Goal: Task Accomplishment & Management: Manage account settings

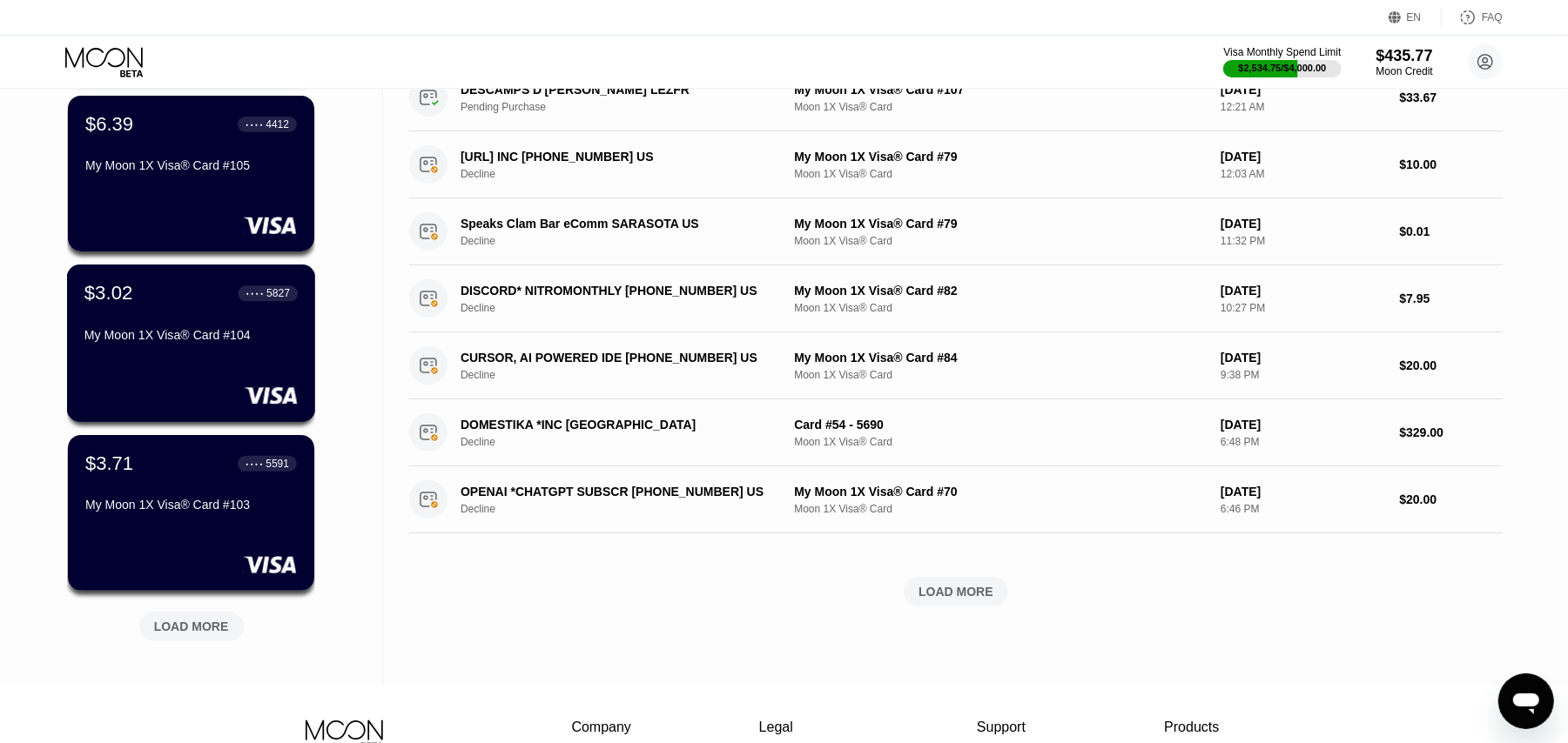
scroll to position [673, 0]
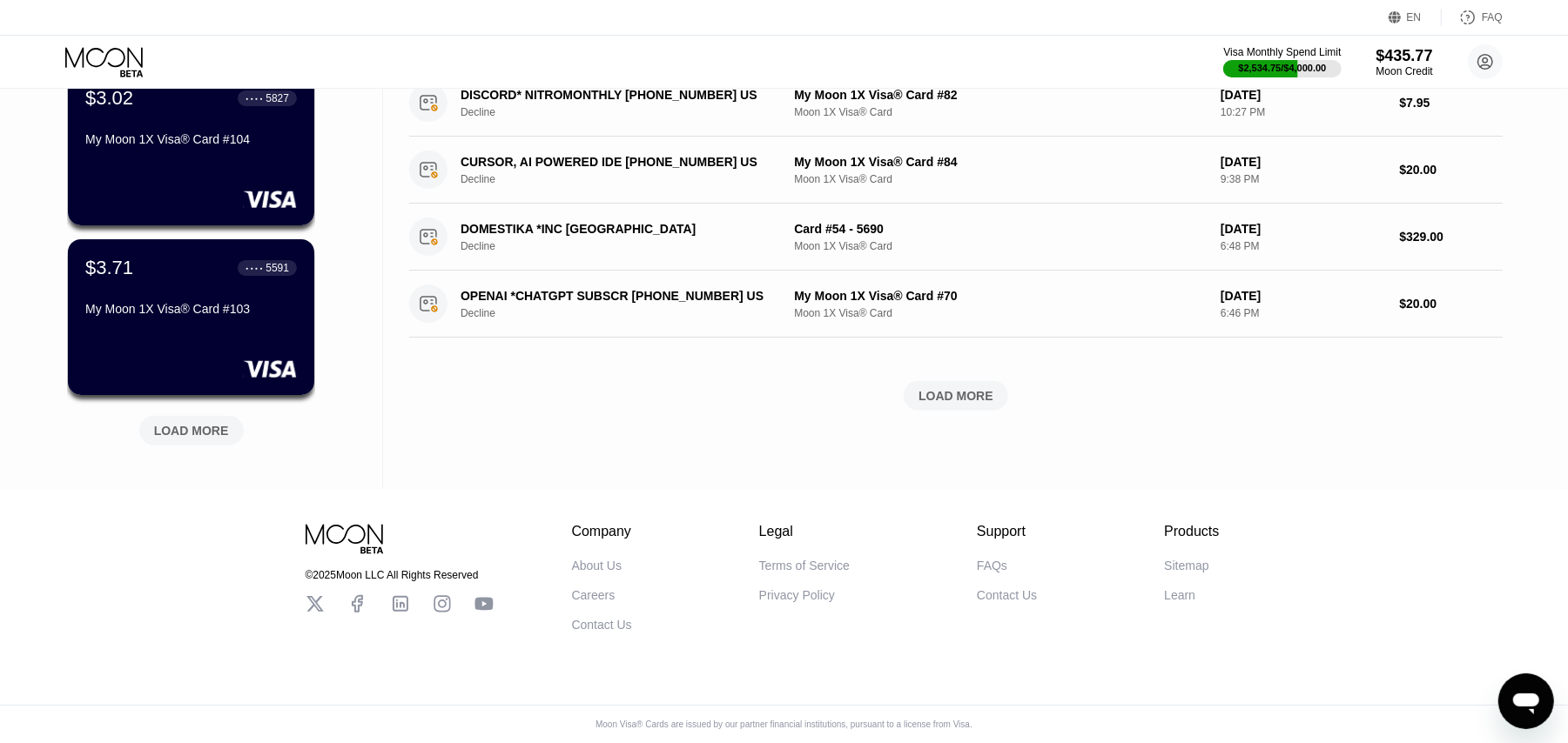
click at [197, 423] on div "LOAD MORE" at bounding box center [191, 430] width 75 height 16
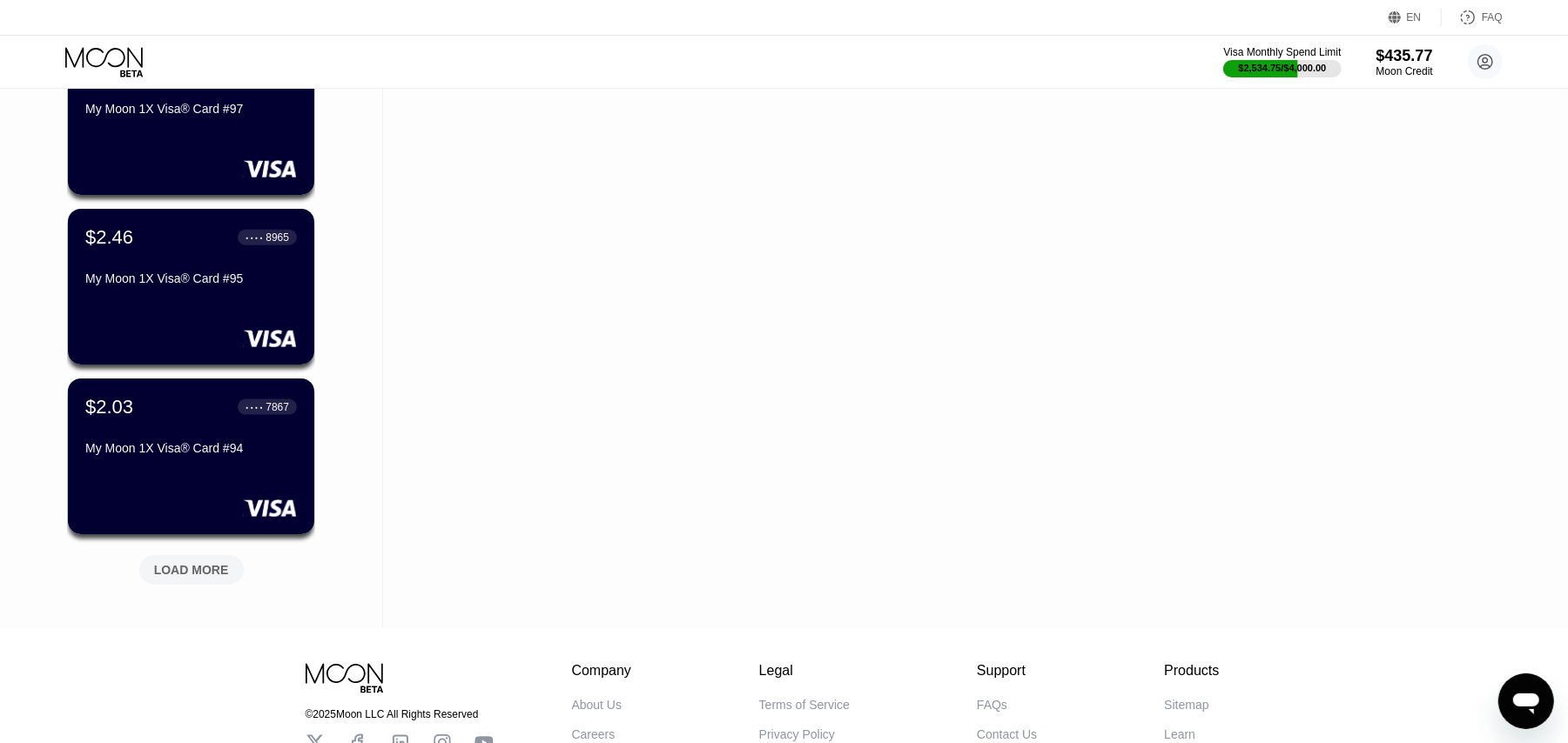
scroll to position [1522, 0]
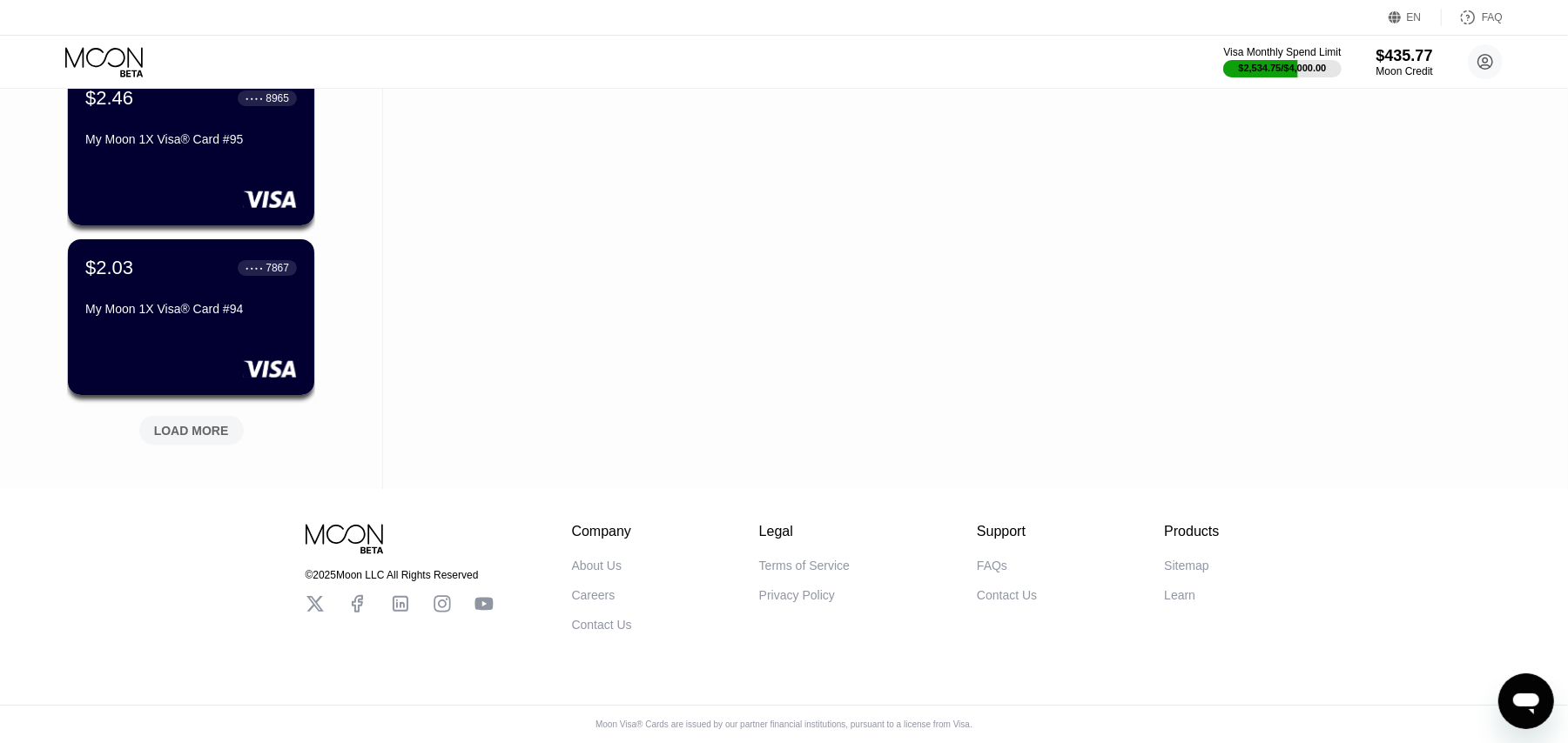
click at [196, 423] on div "LOAD MORE" at bounding box center [191, 430] width 75 height 16
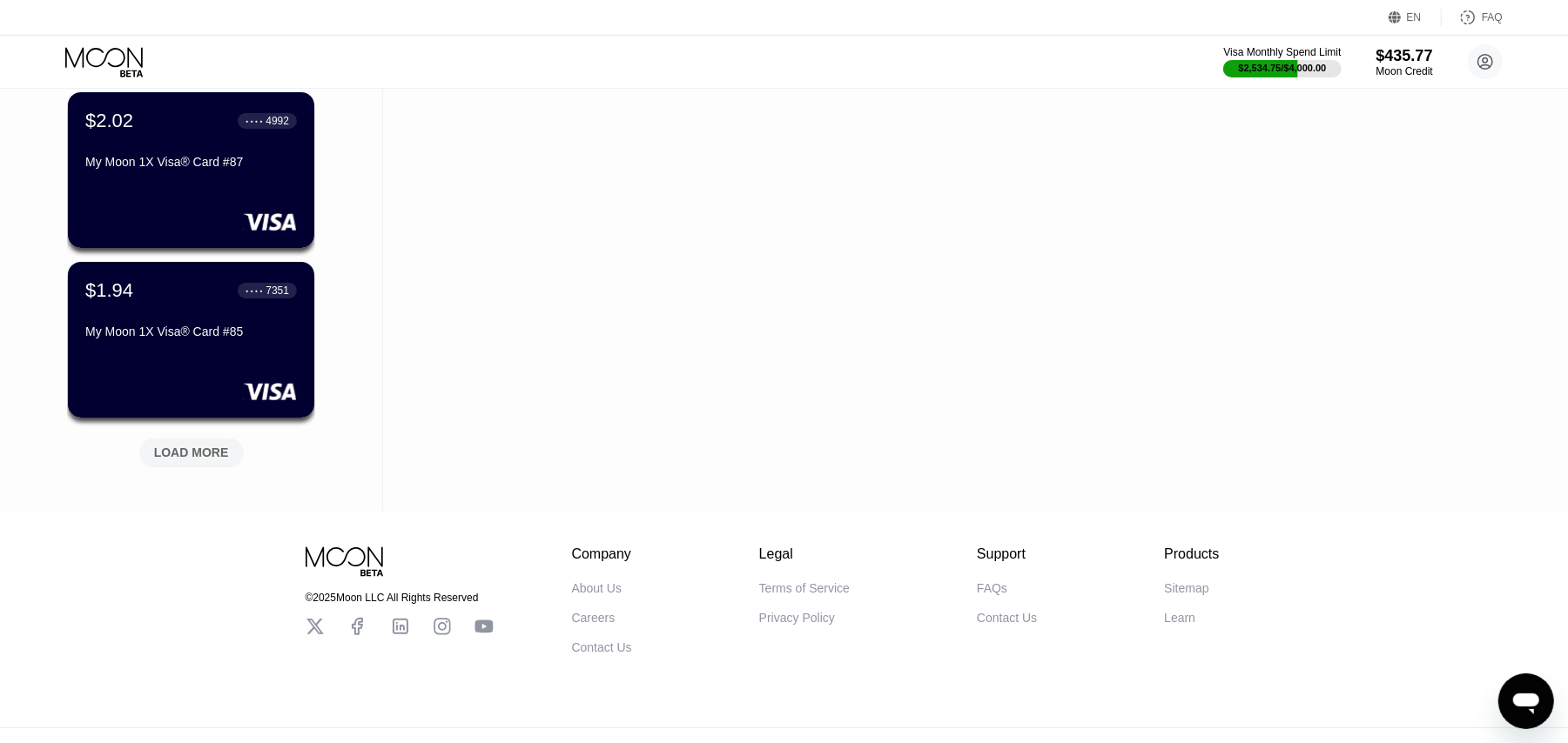
scroll to position [2370, 0]
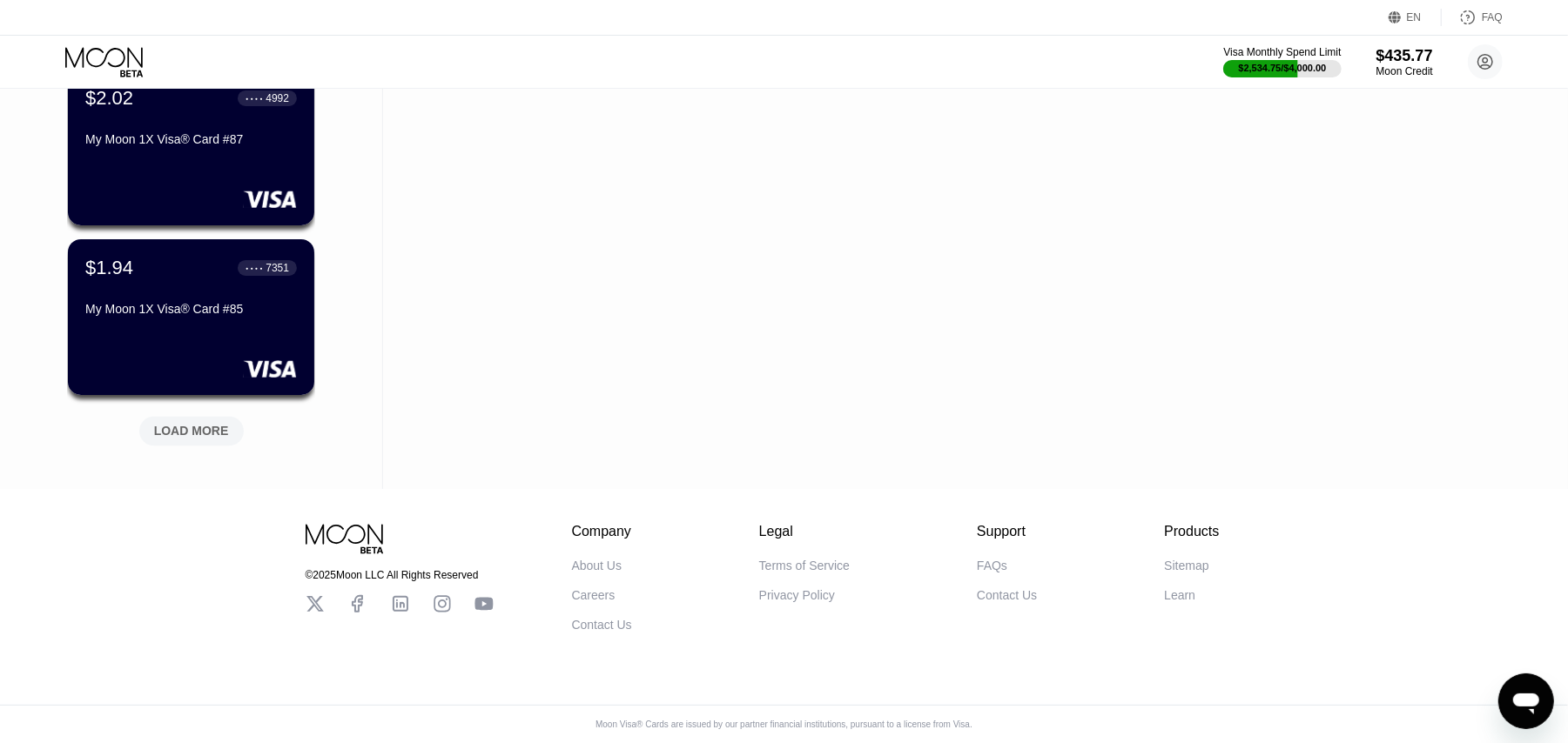
click at [173, 416] on div "LOAD MORE" at bounding box center [191, 431] width 104 height 30
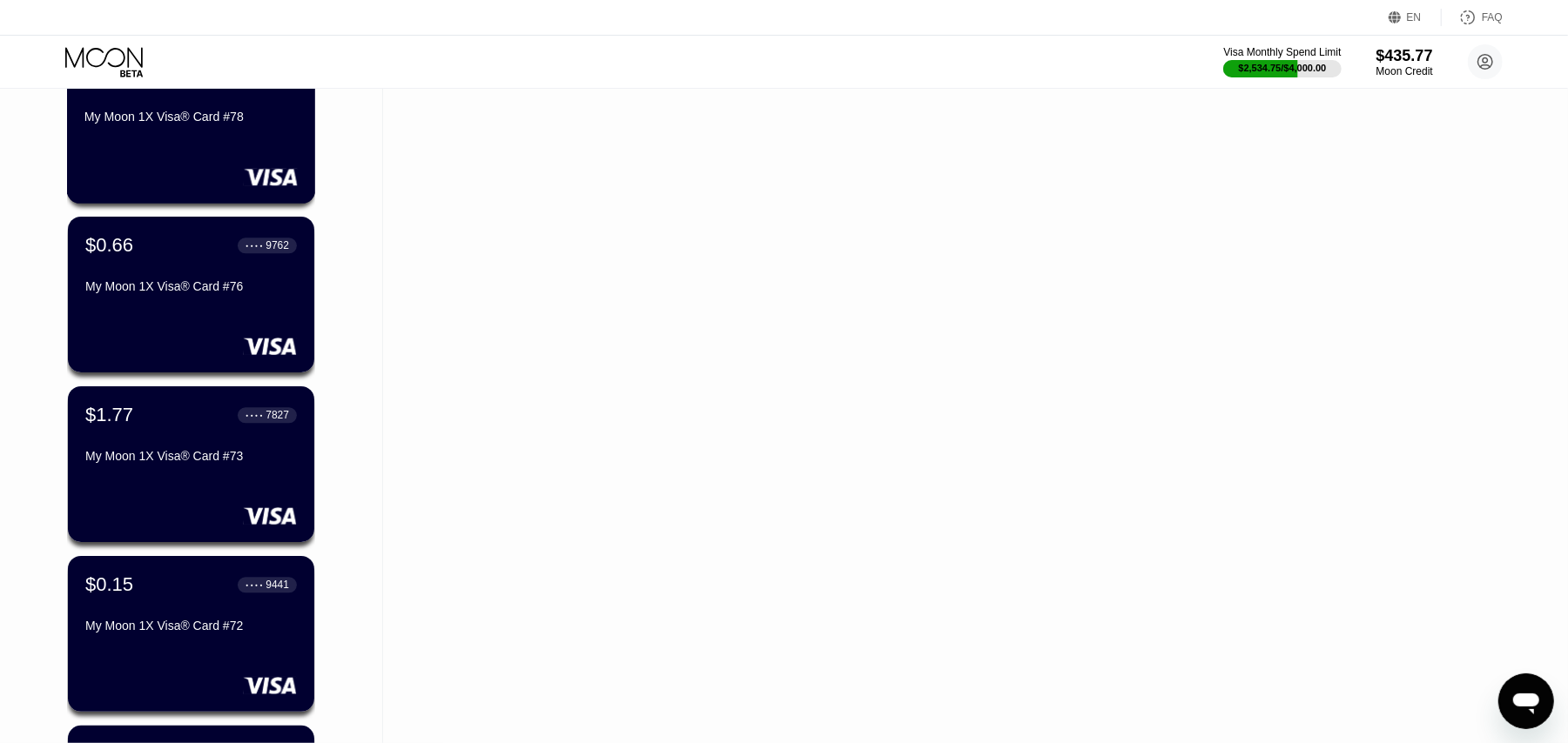
scroll to position [3066, 0]
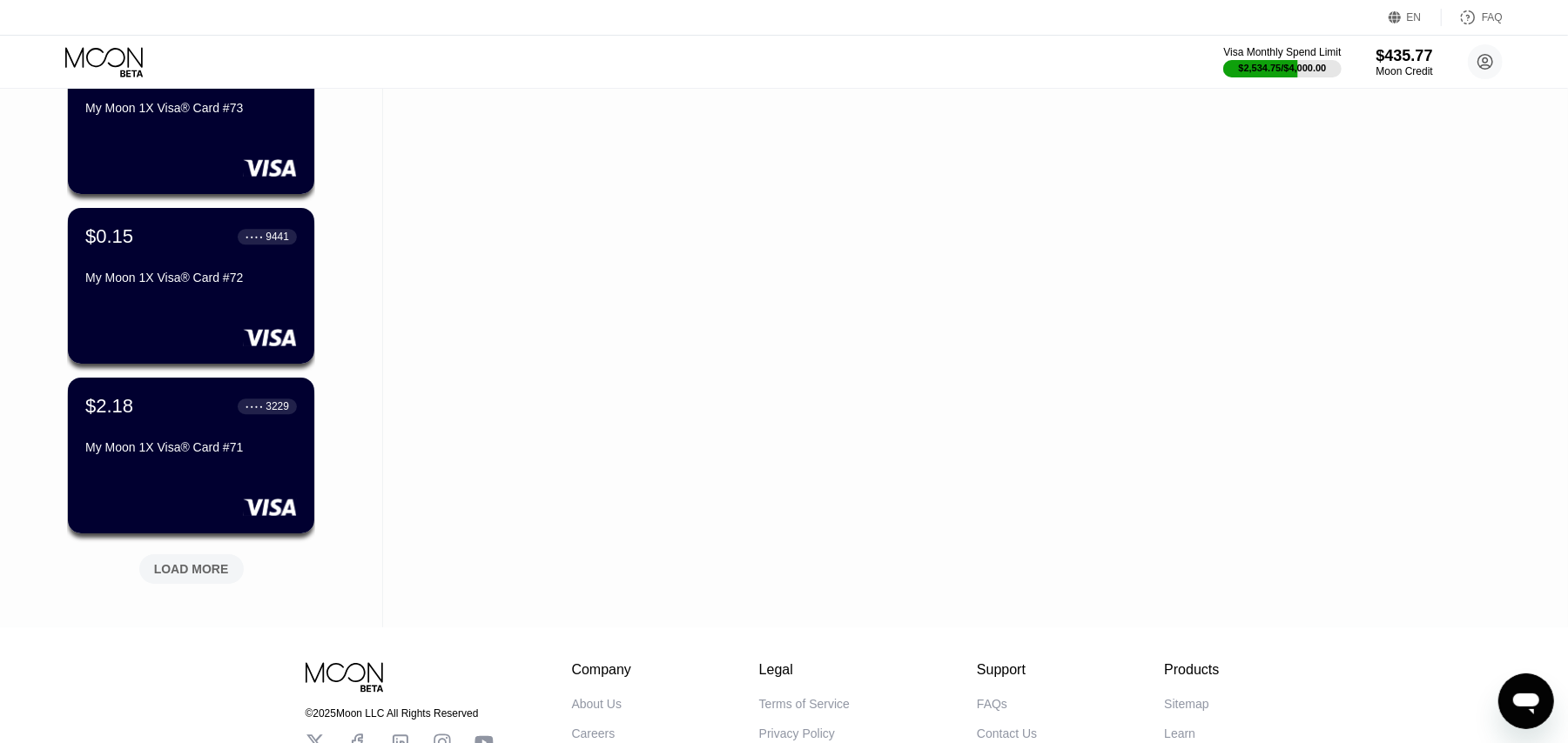
click at [189, 572] on div "LOAD MORE" at bounding box center [191, 569] width 75 height 16
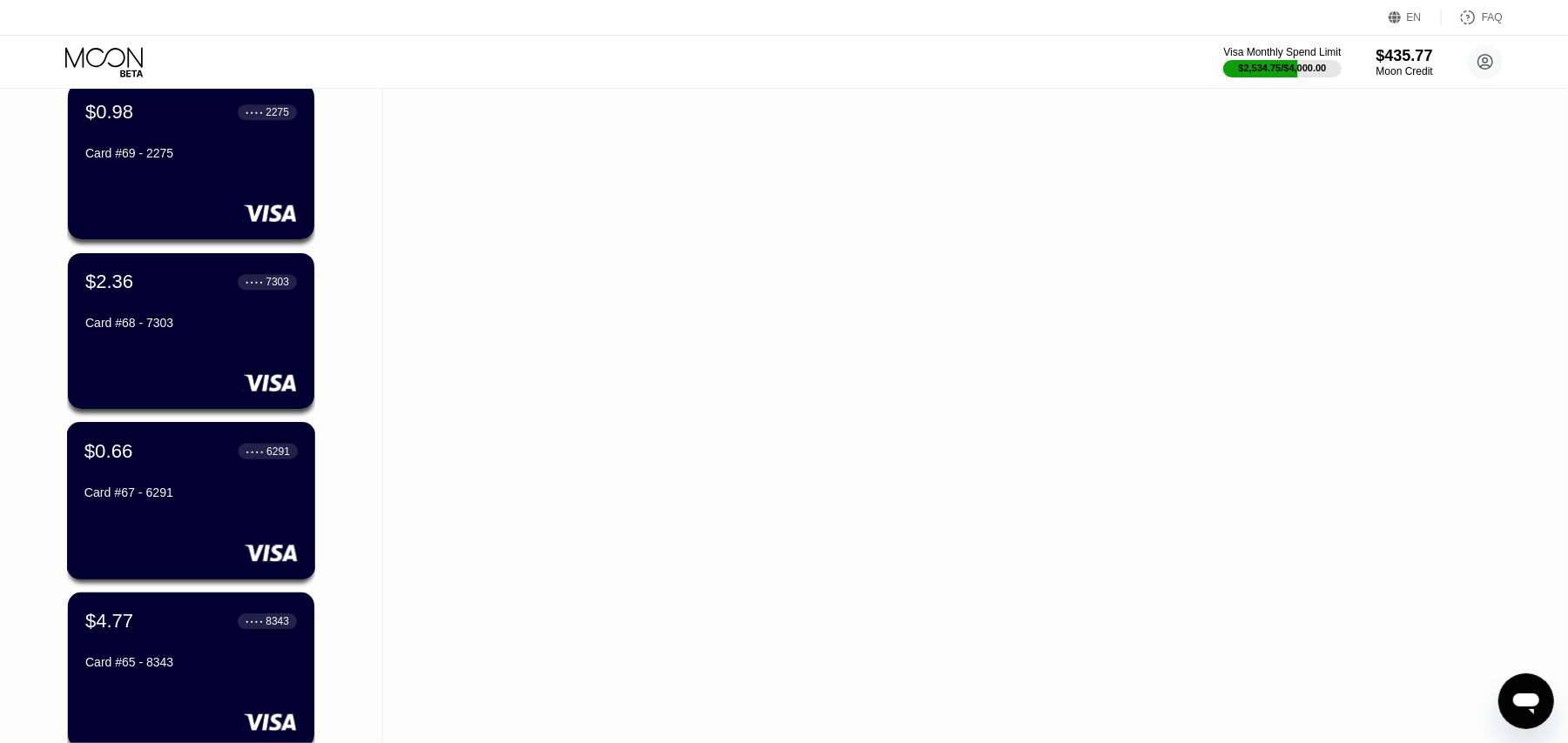
scroll to position [3877, 0]
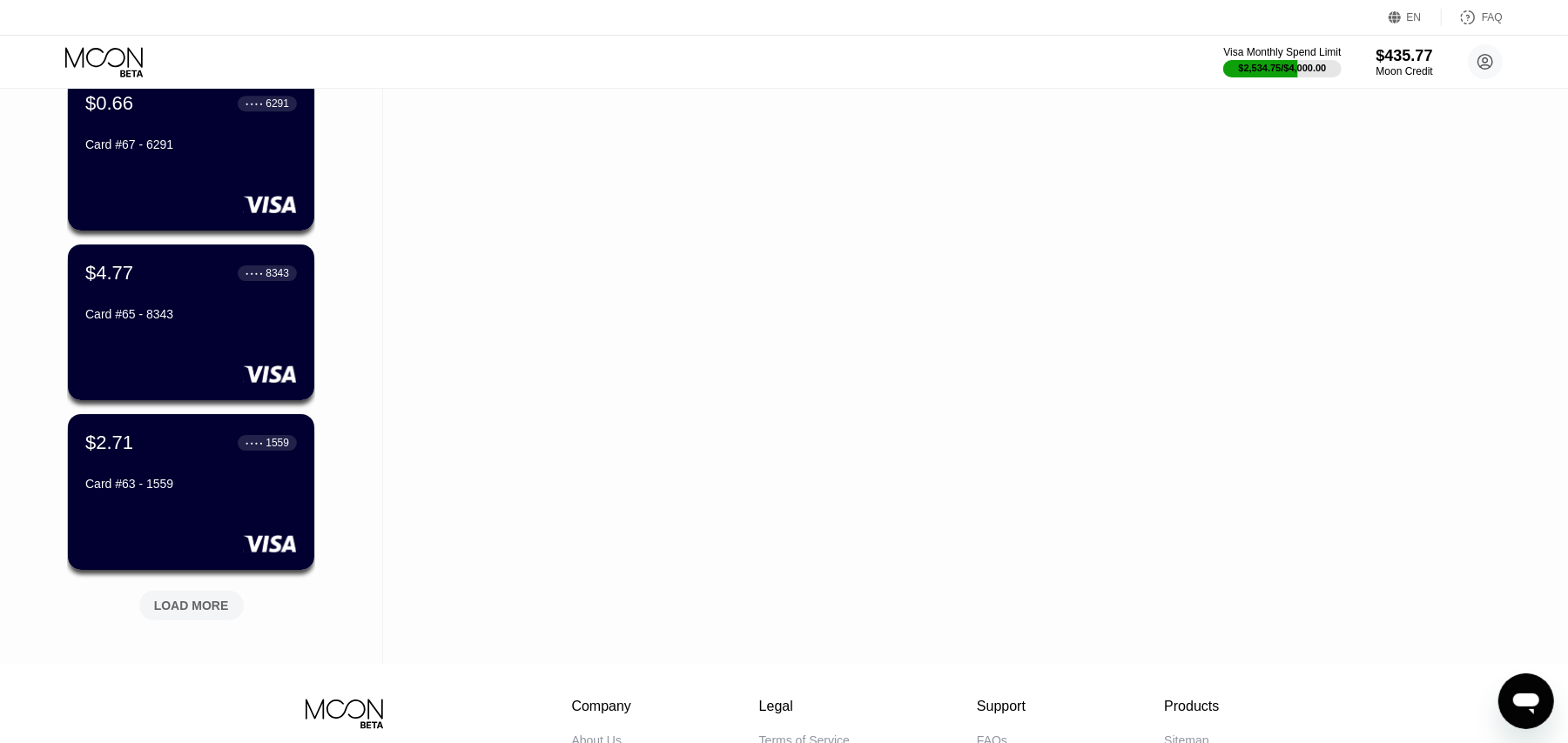
click at [178, 606] on div "LOAD MORE" at bounding box center [191, 605] width 75 height 16
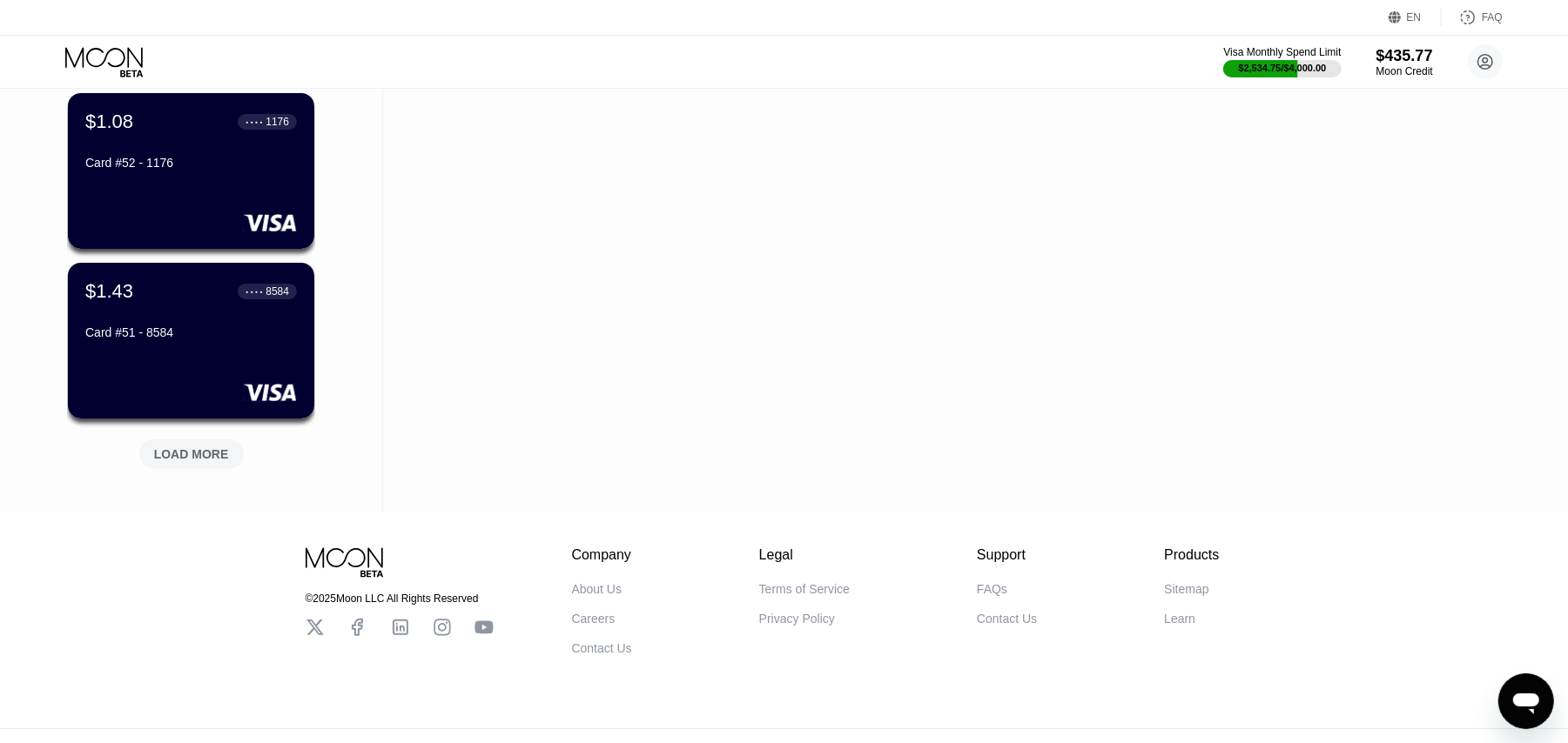
scroll to position [4915, 0]
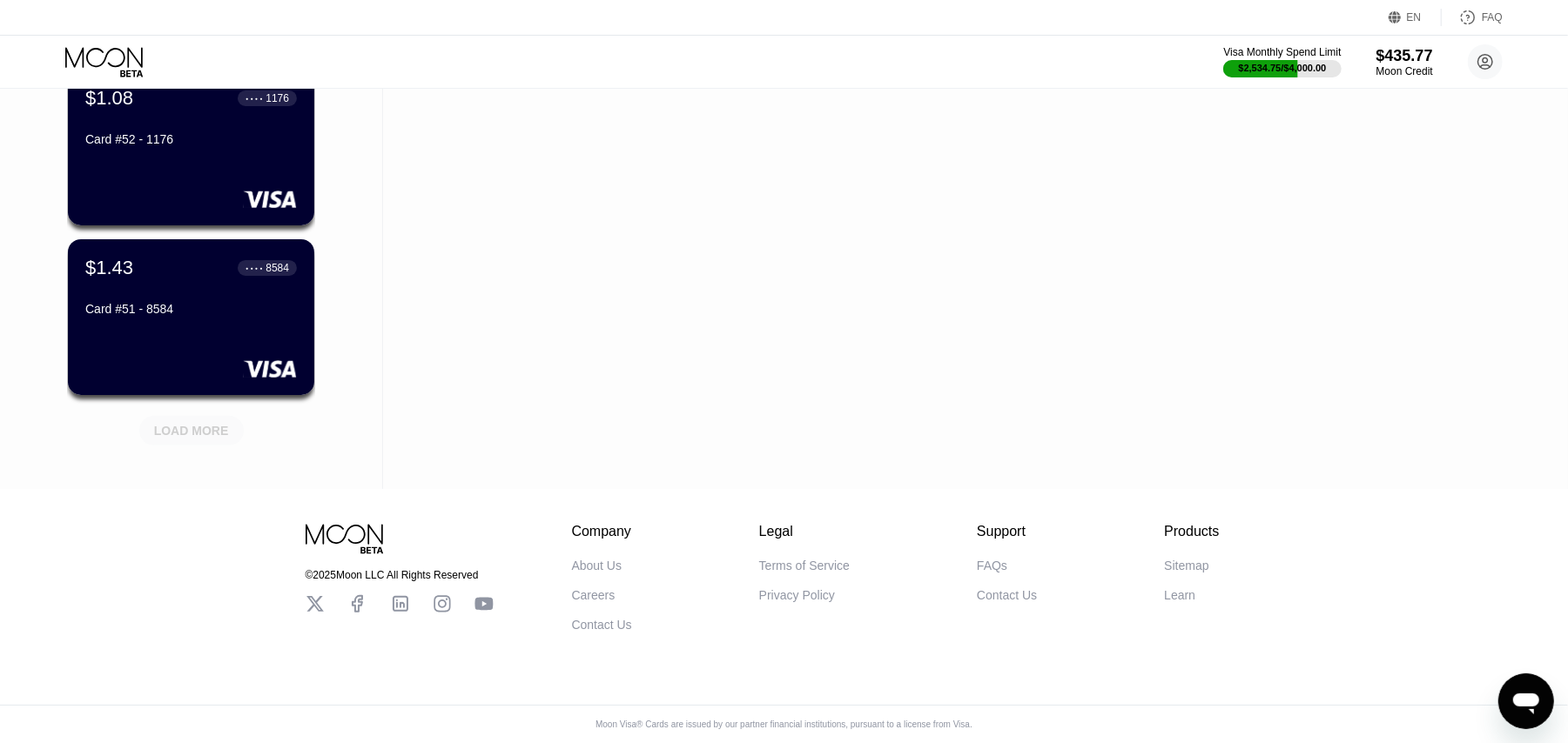
click at [178, 423] on div "LOAD MORE" at bounding box center [191, 430] width 75 height 16
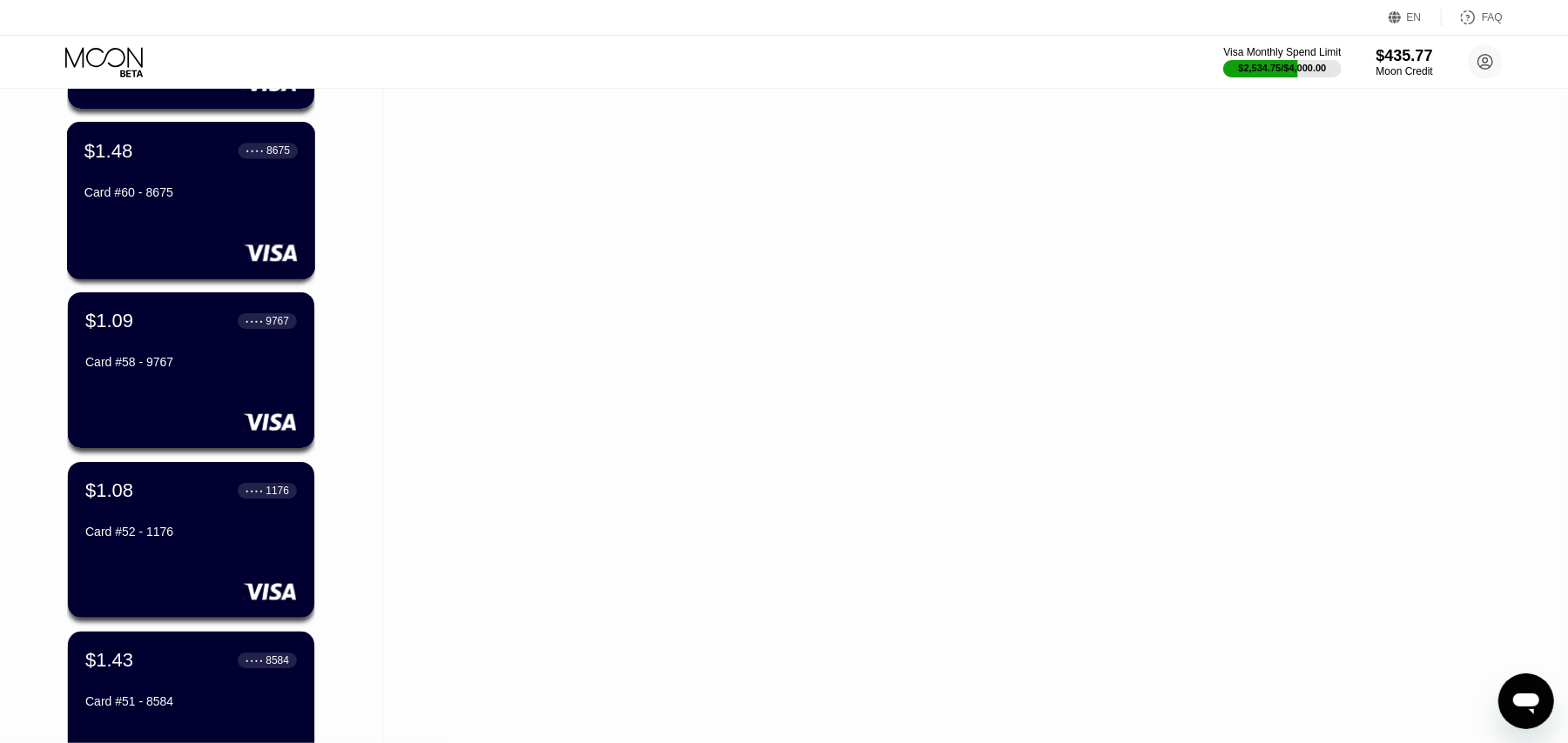
scroll to position [4160, 0]
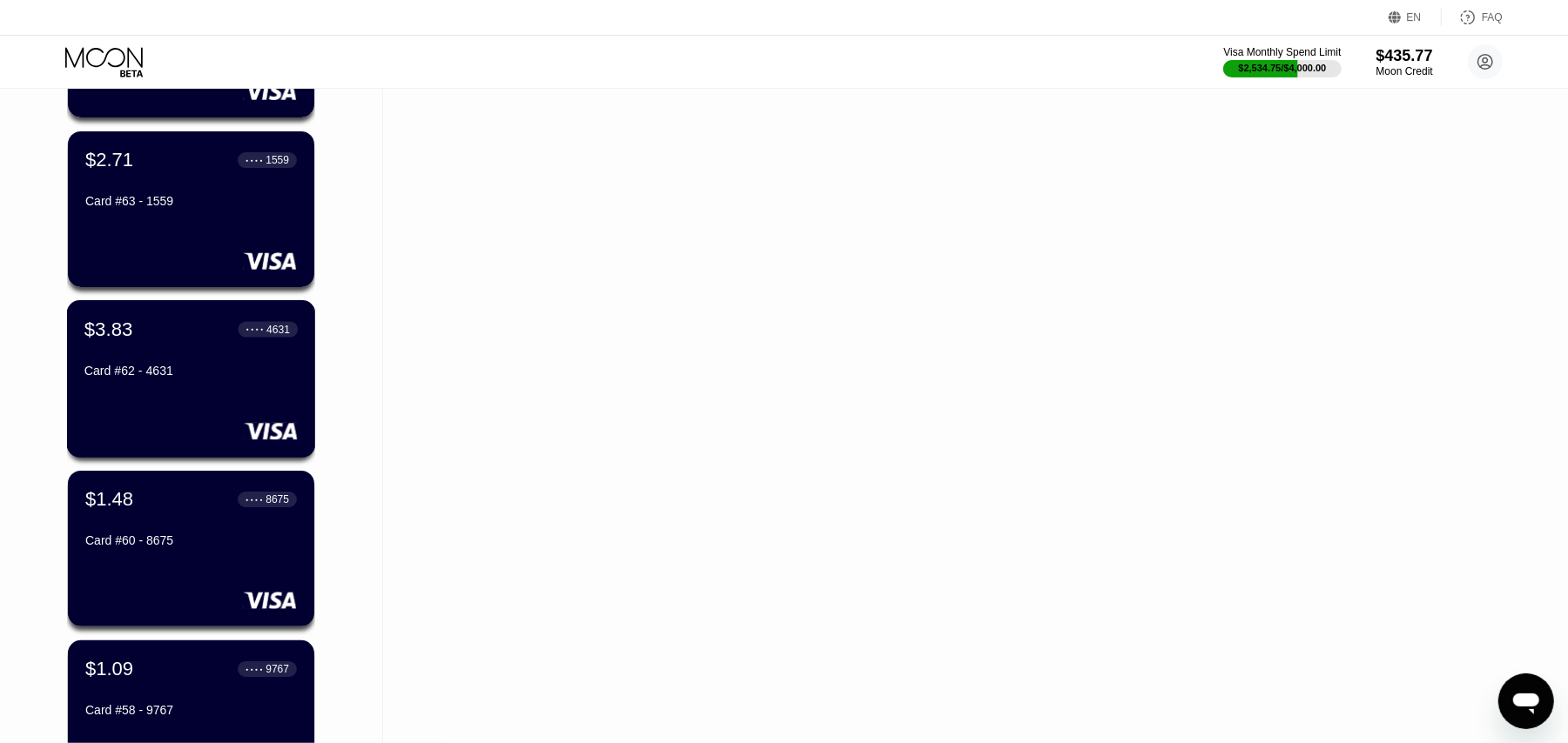
click at [162, 356] on div "$3.83 ● ● ● ● 4631 Card #62 - 4631" at bounding box center [190, 351] width 213 height 67
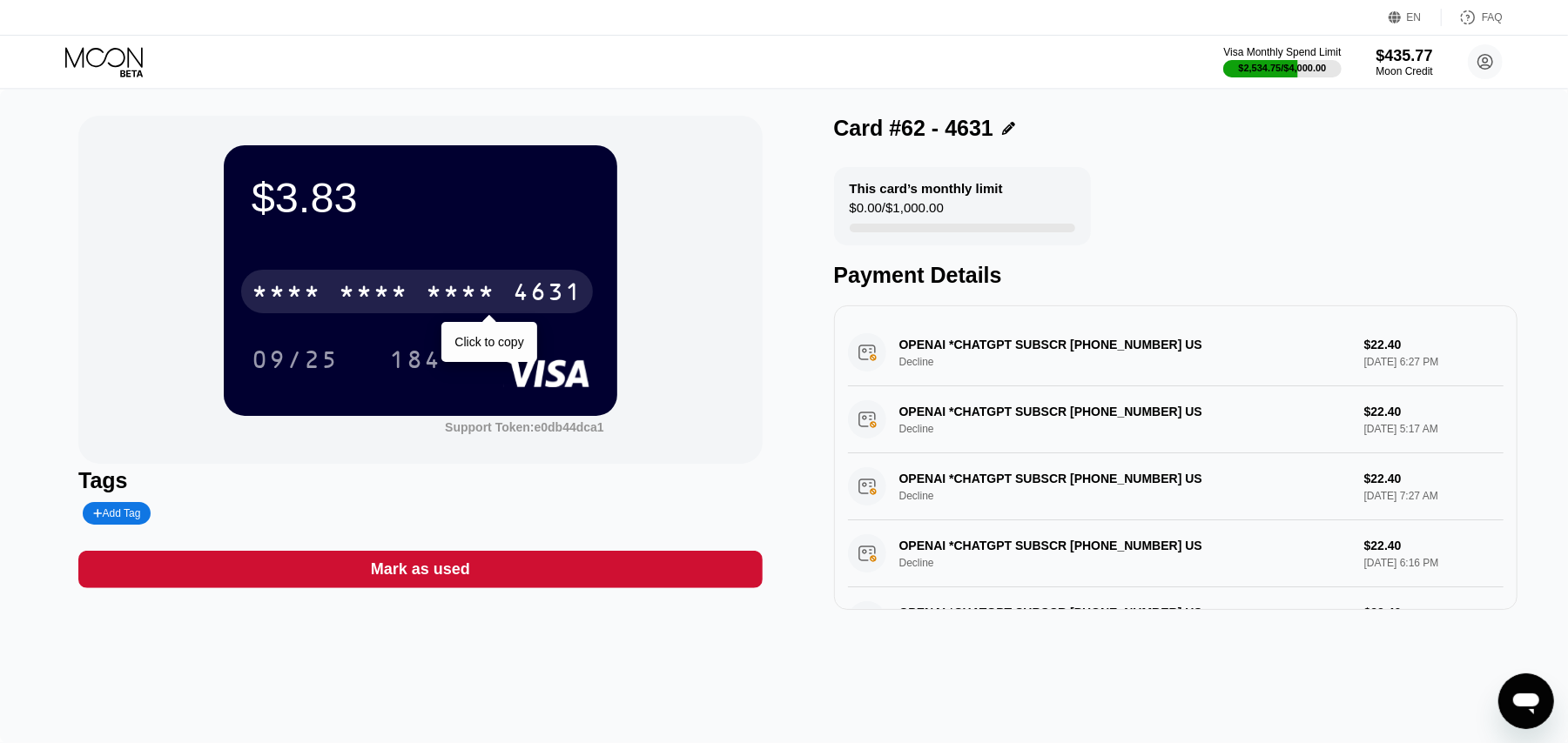
click at [523, 295] on div "4631" at bounding box center [547, 294] width 69 height 28
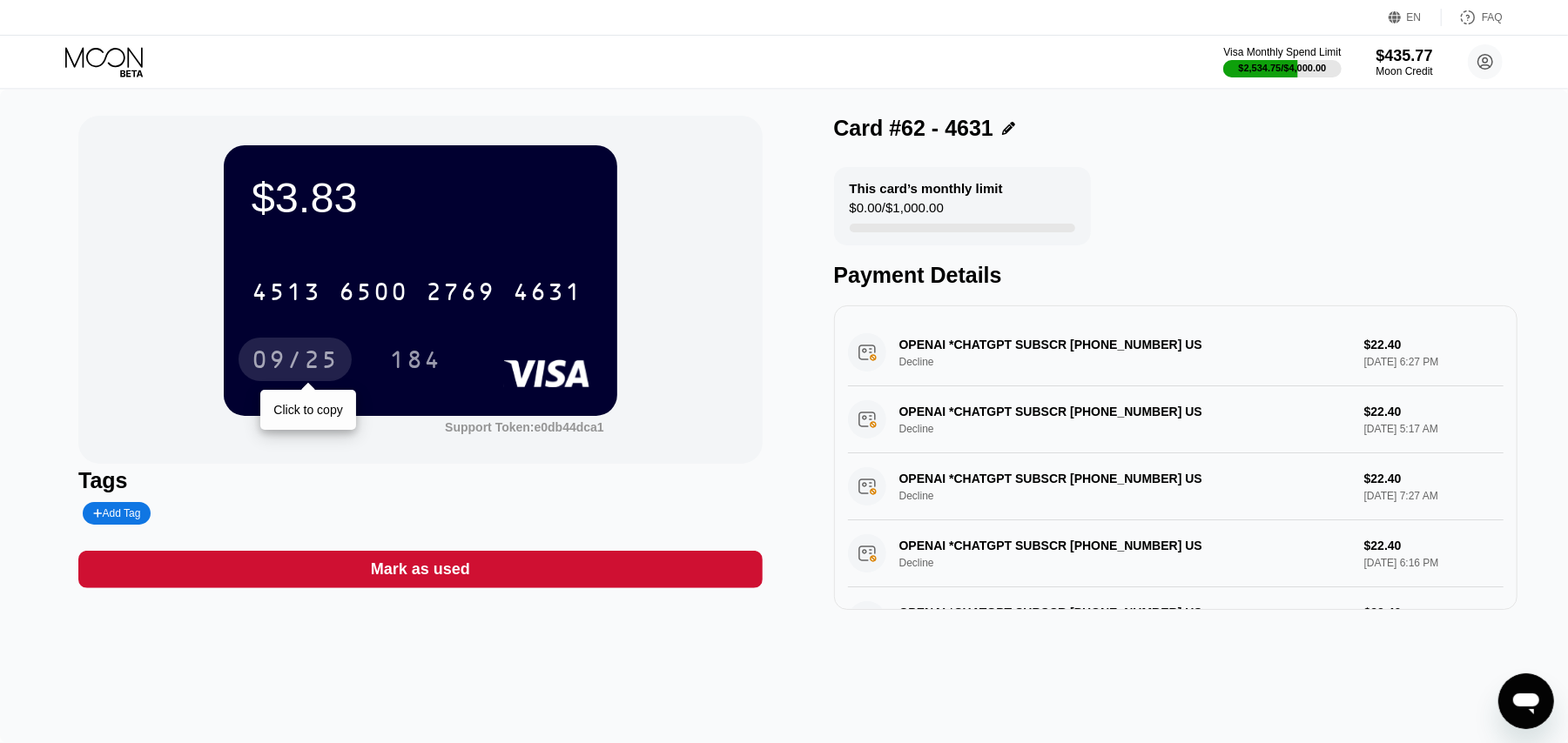
click at [307, 372] on div "09/25" at bounding box center [295, 362] width 87 height 28
